Goal: Task Accomplishment & Management: Use online tool/utility

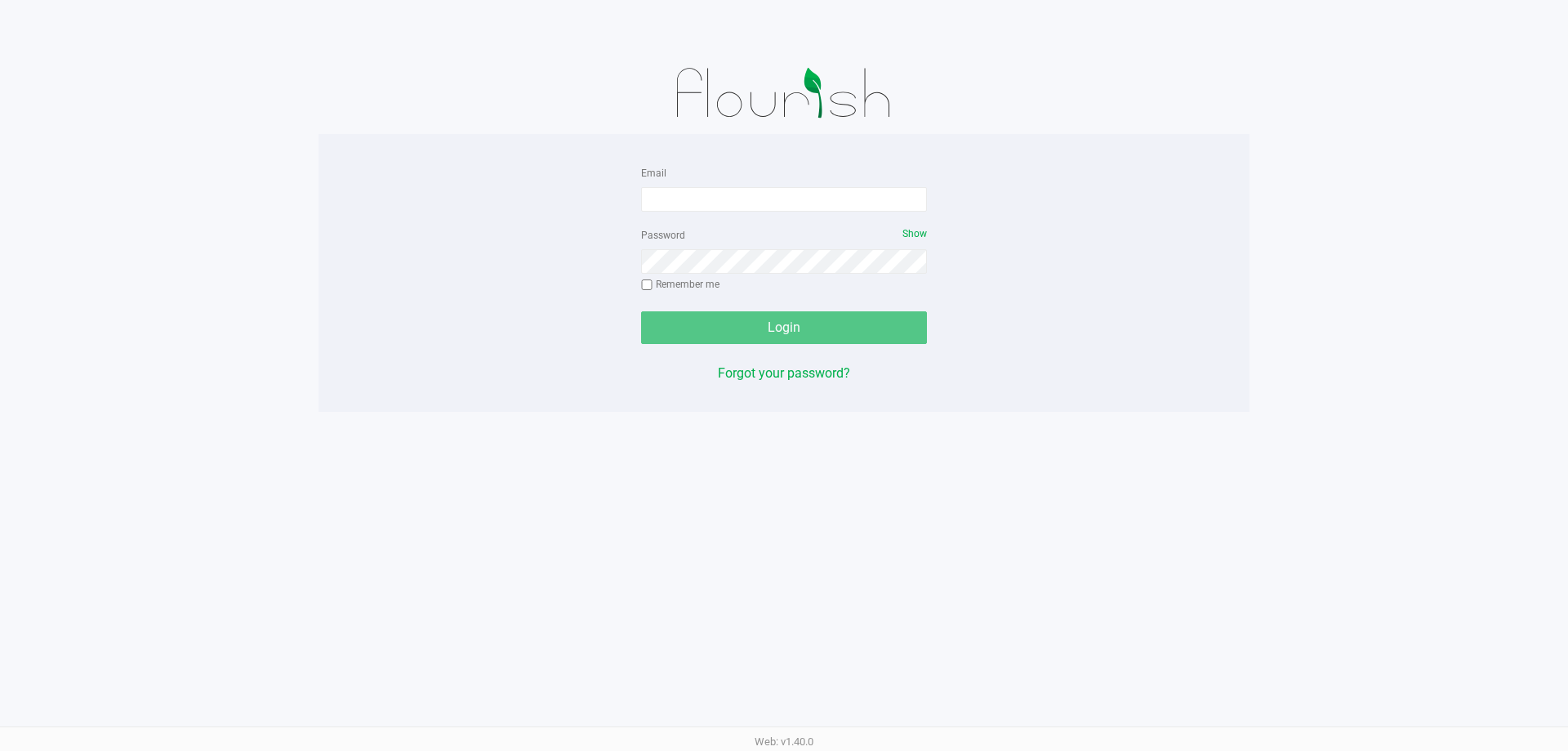
click at [763, 212] on form "Email Password Show Remember me Login" at bounding box center [784, 253] width 286 height 181
click at [775, 208] on input "Email" at bounding box center [784, 199] width 286 height 24
type input "[EMAIL_ADDRESS][DOMAIN_NAME]"
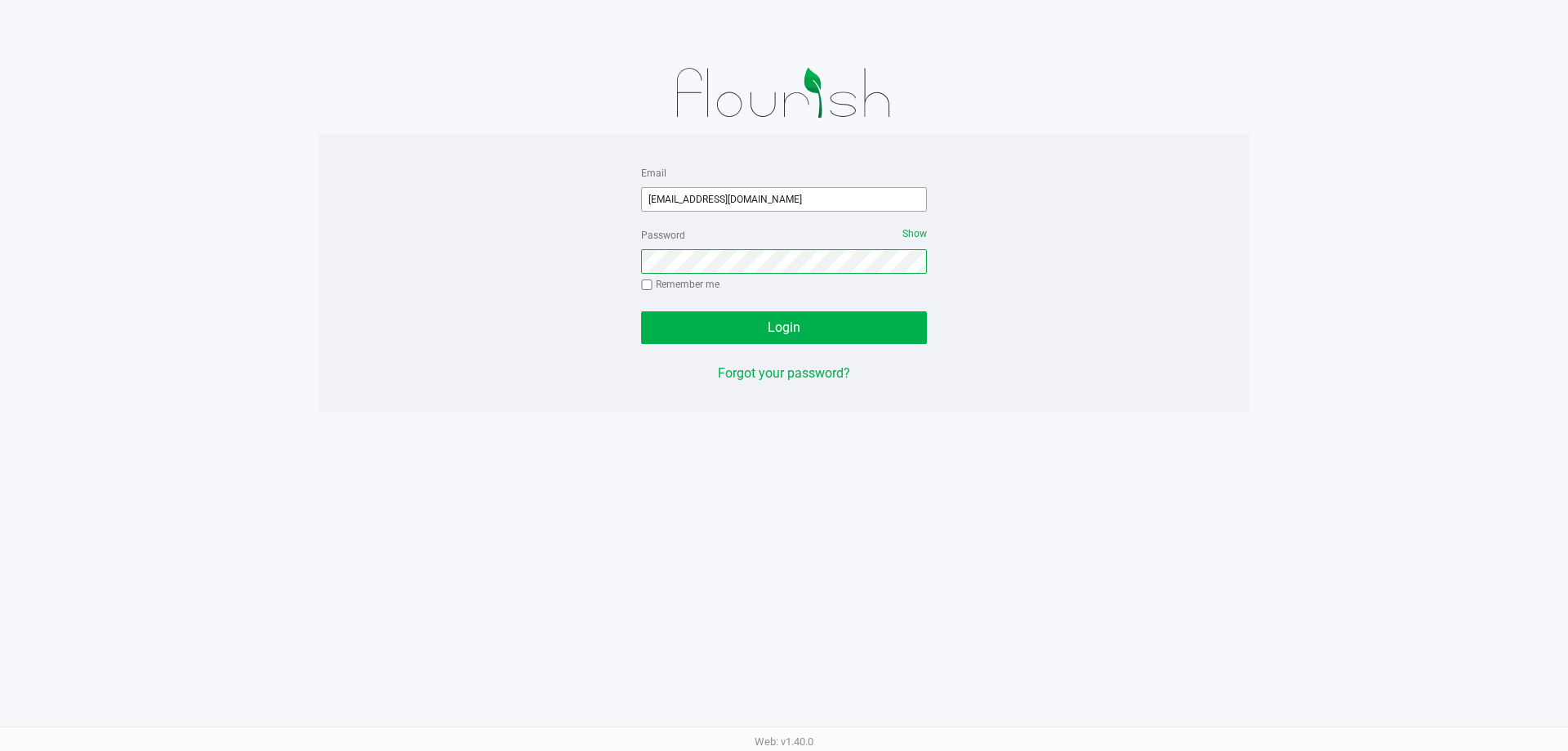
click at [641, 311] on button "Login" at bounding box center [784, 327] width 286 height 33
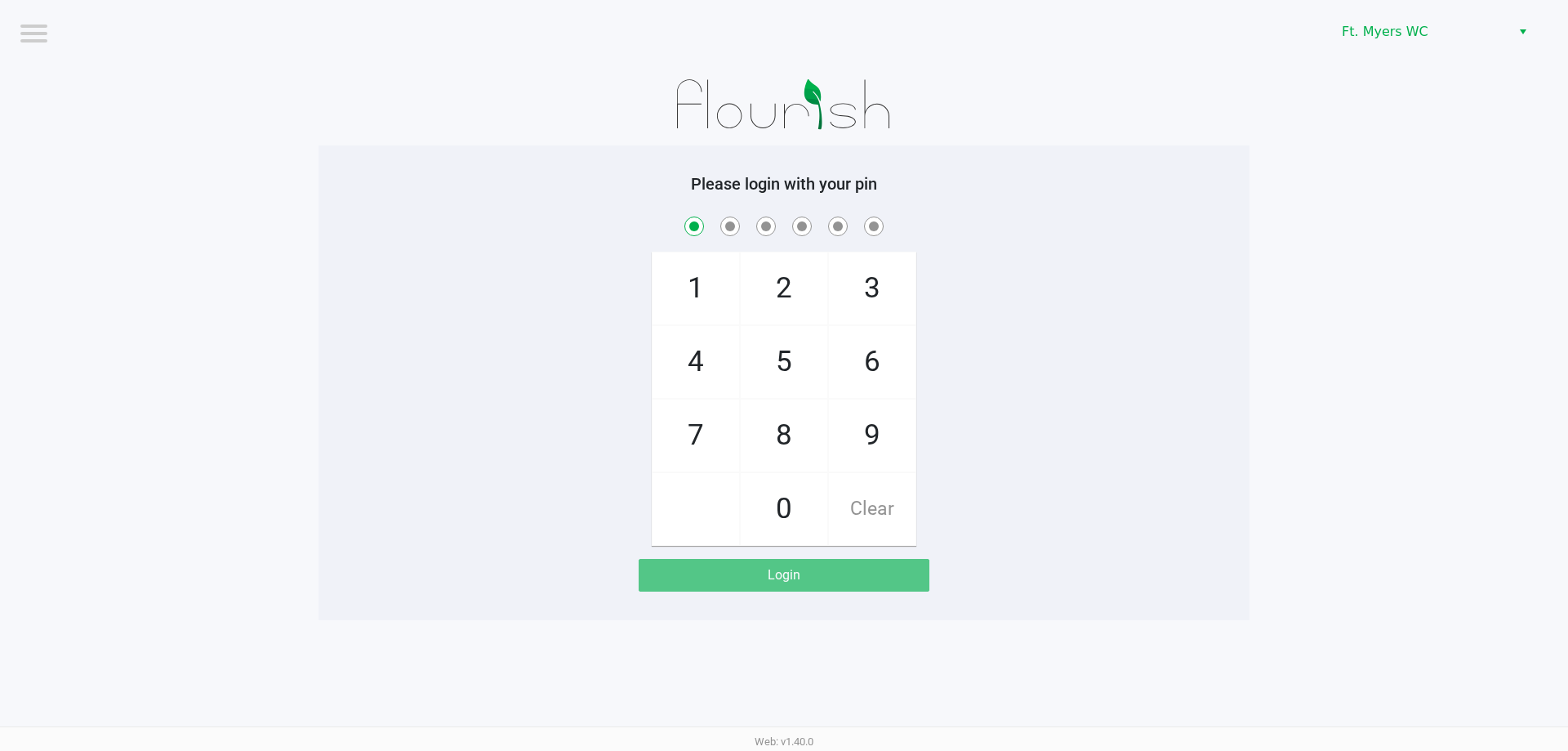
checkbox input "true"
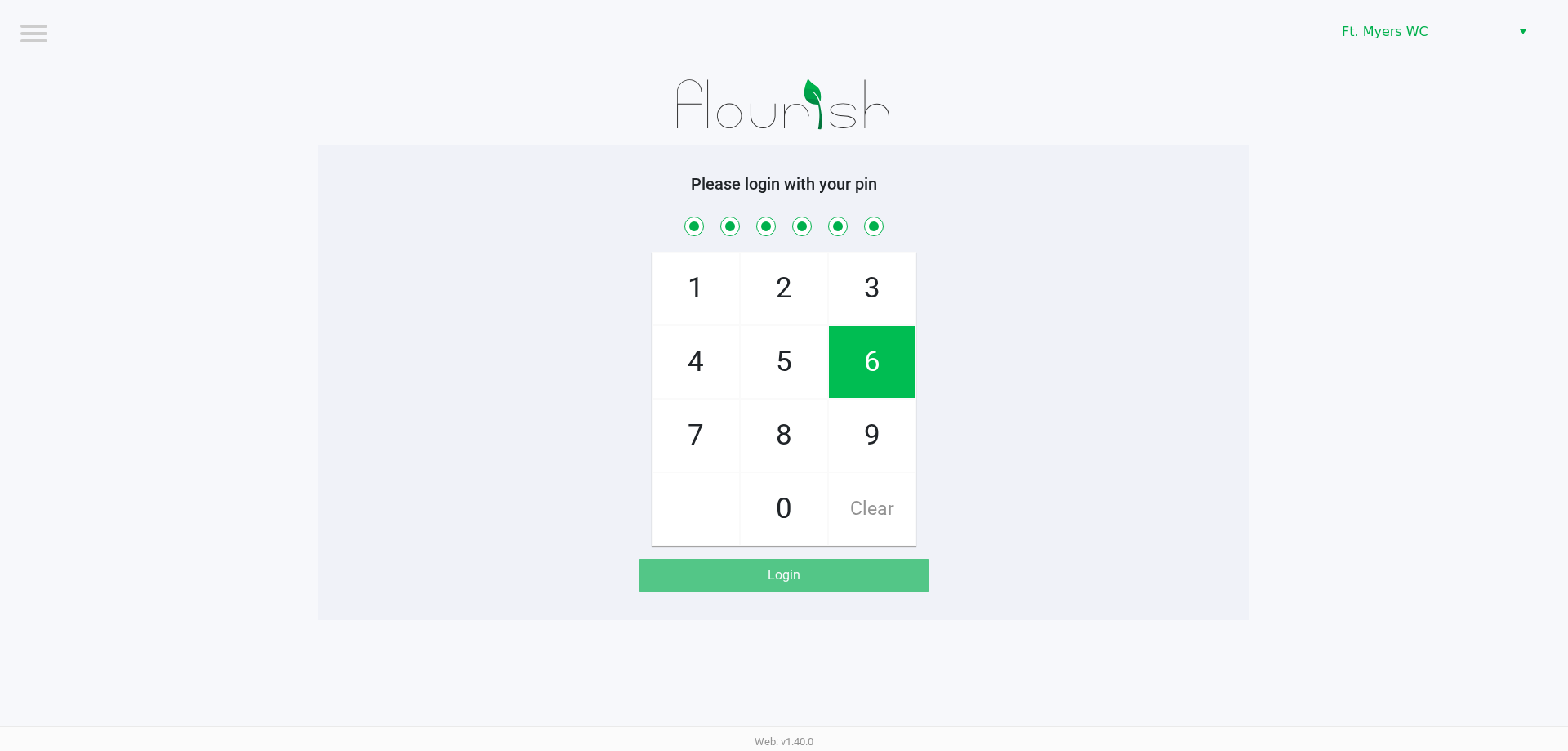
checkbox input "true"
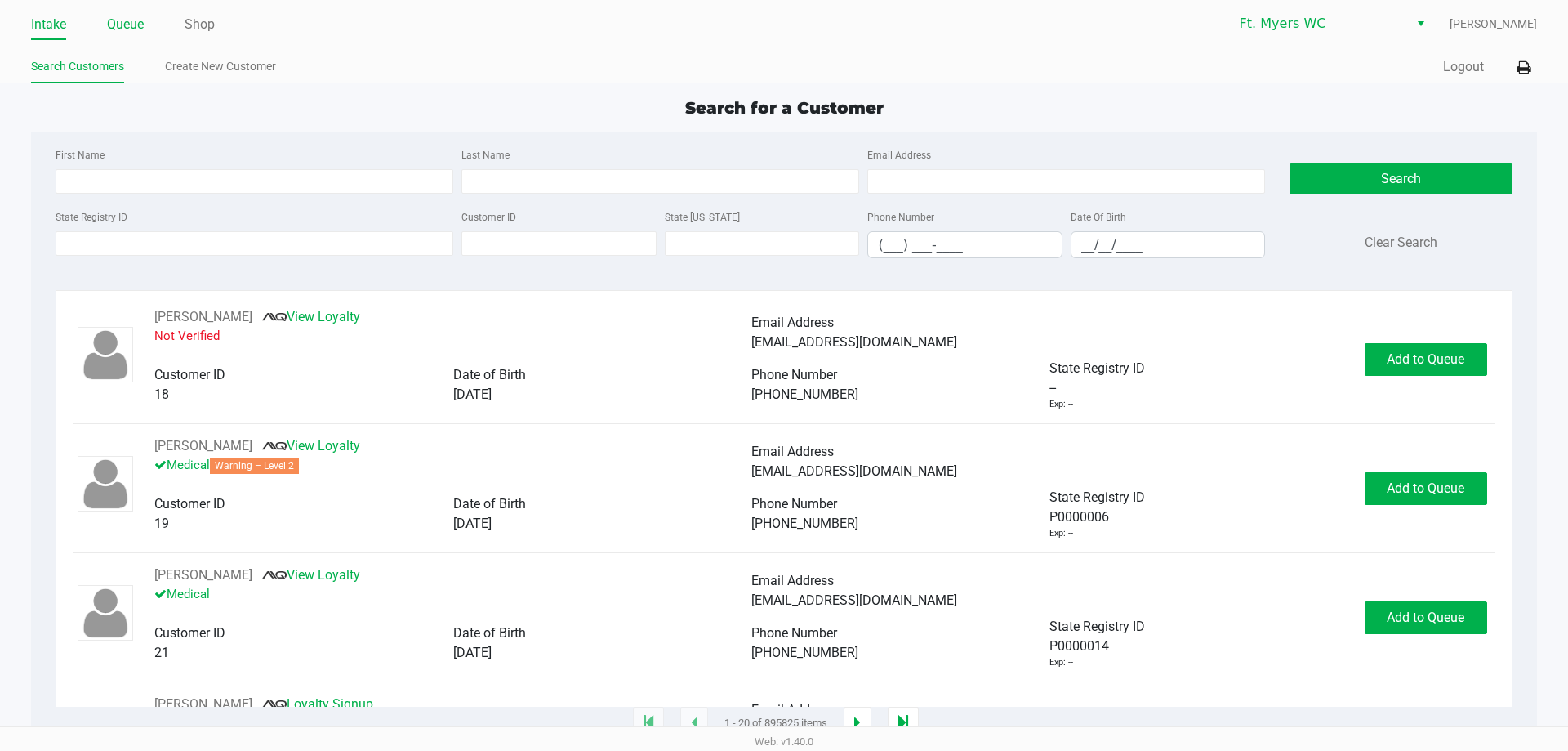
click at [130, 23] on link "Queue" at bounding box center [125, 24] width 36 height 23
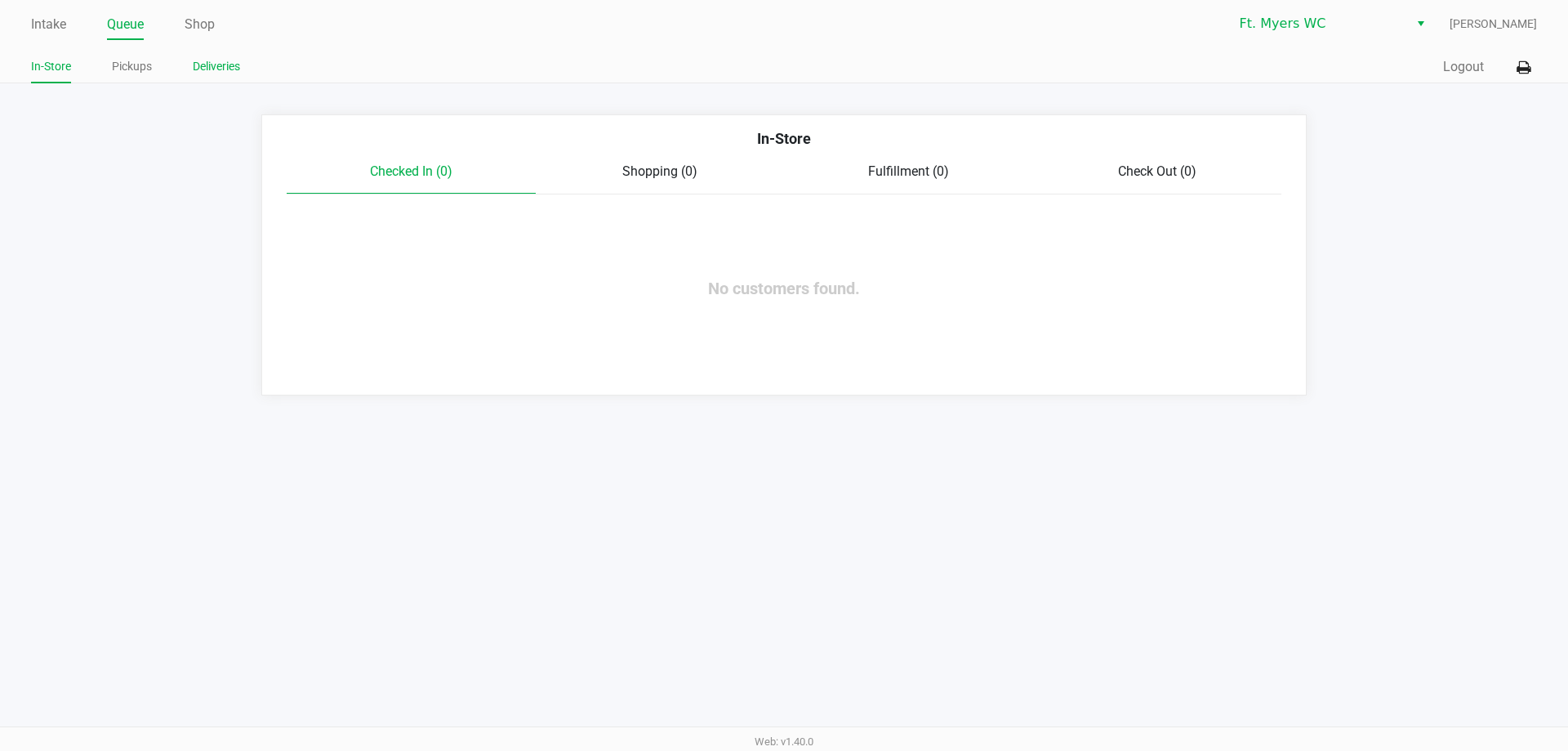
click at [221, 62] on link "Deliveries" at bounding box center [216, 67] width 47 height 20
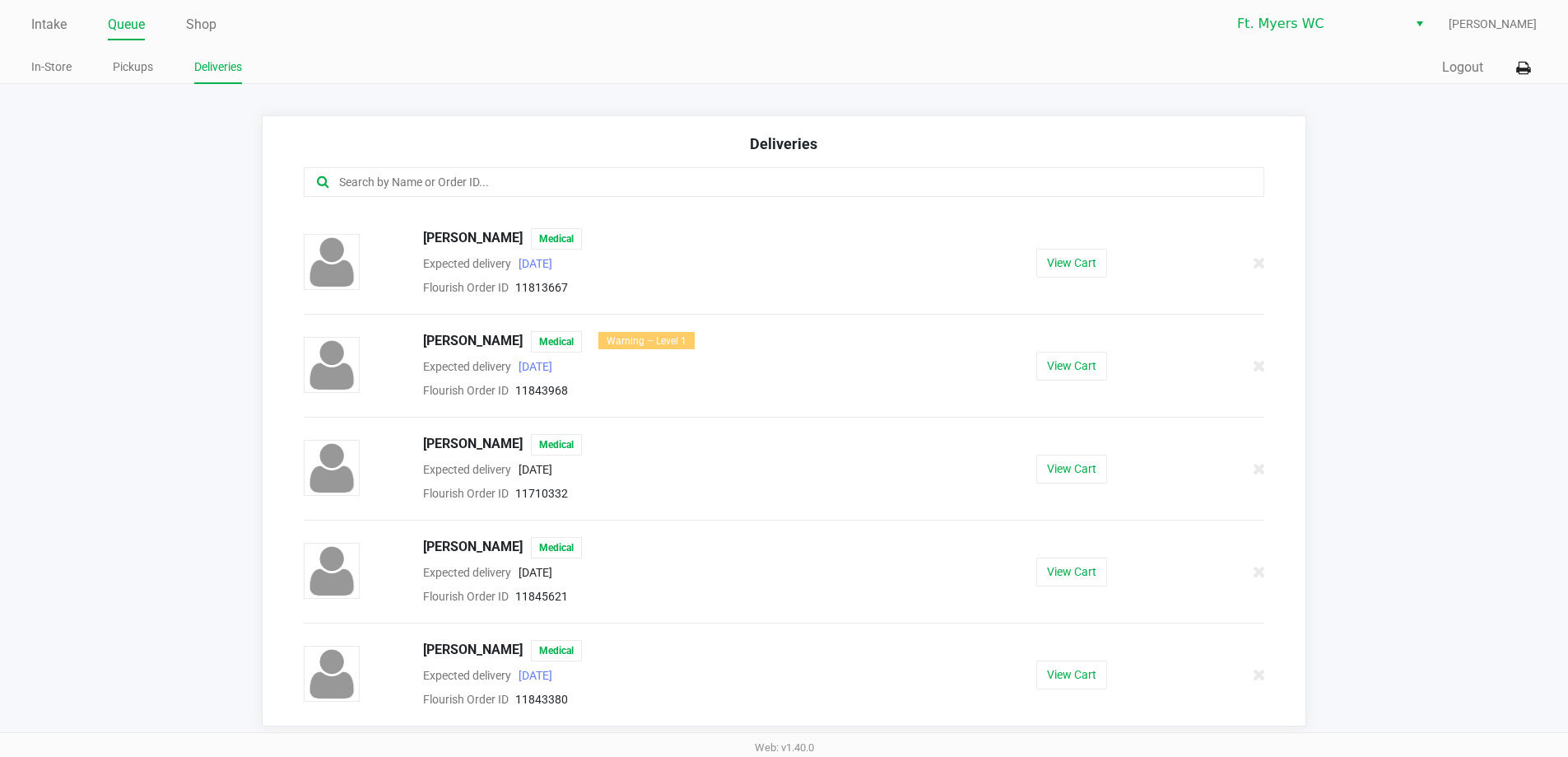
scroll to position [2, 0]
